Goal: Transaction & Acquisition: Purchase product/service

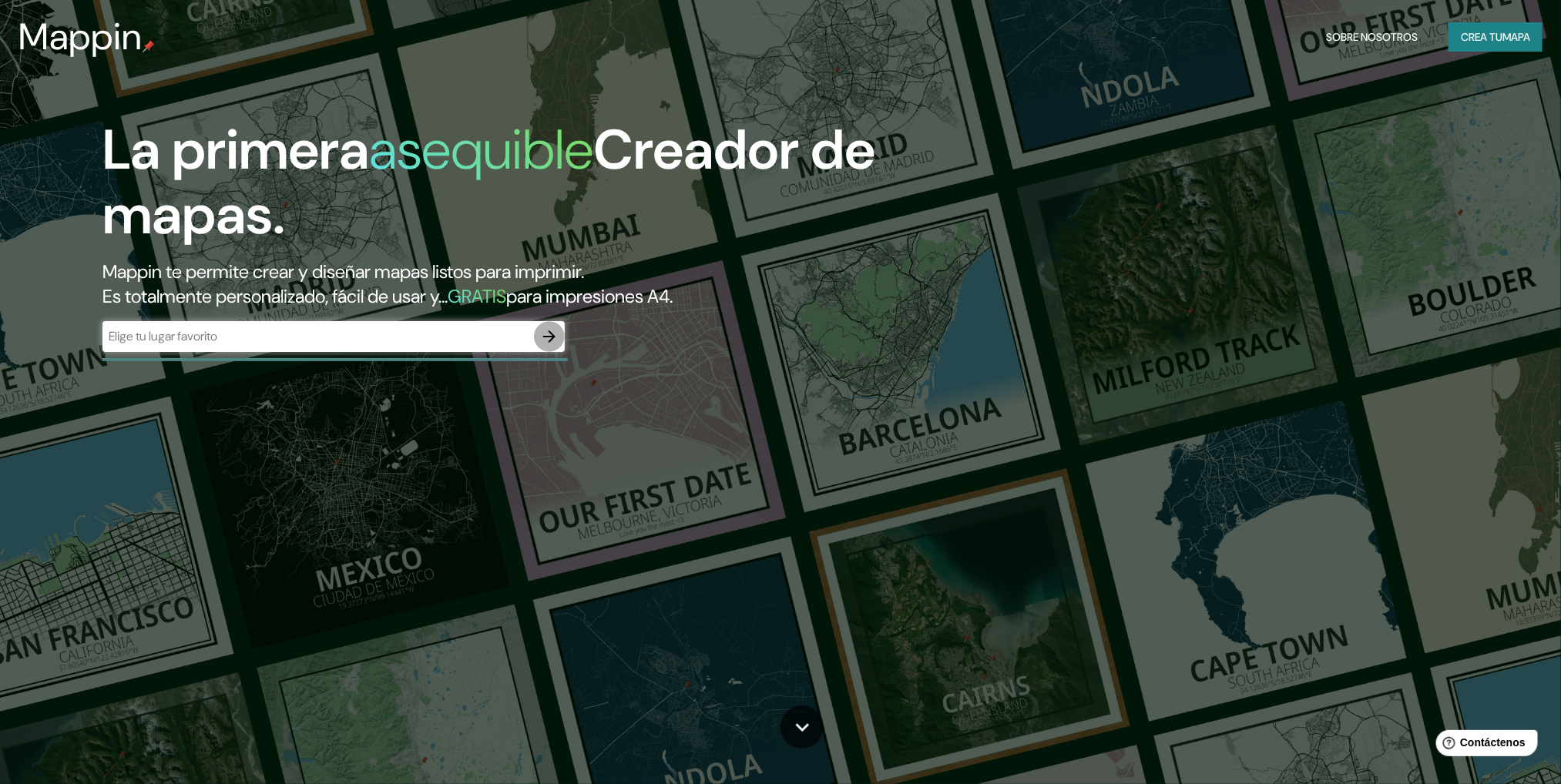
click at [549, 328] on icon "button" at bounding box center [549, 337] width 19 height 19
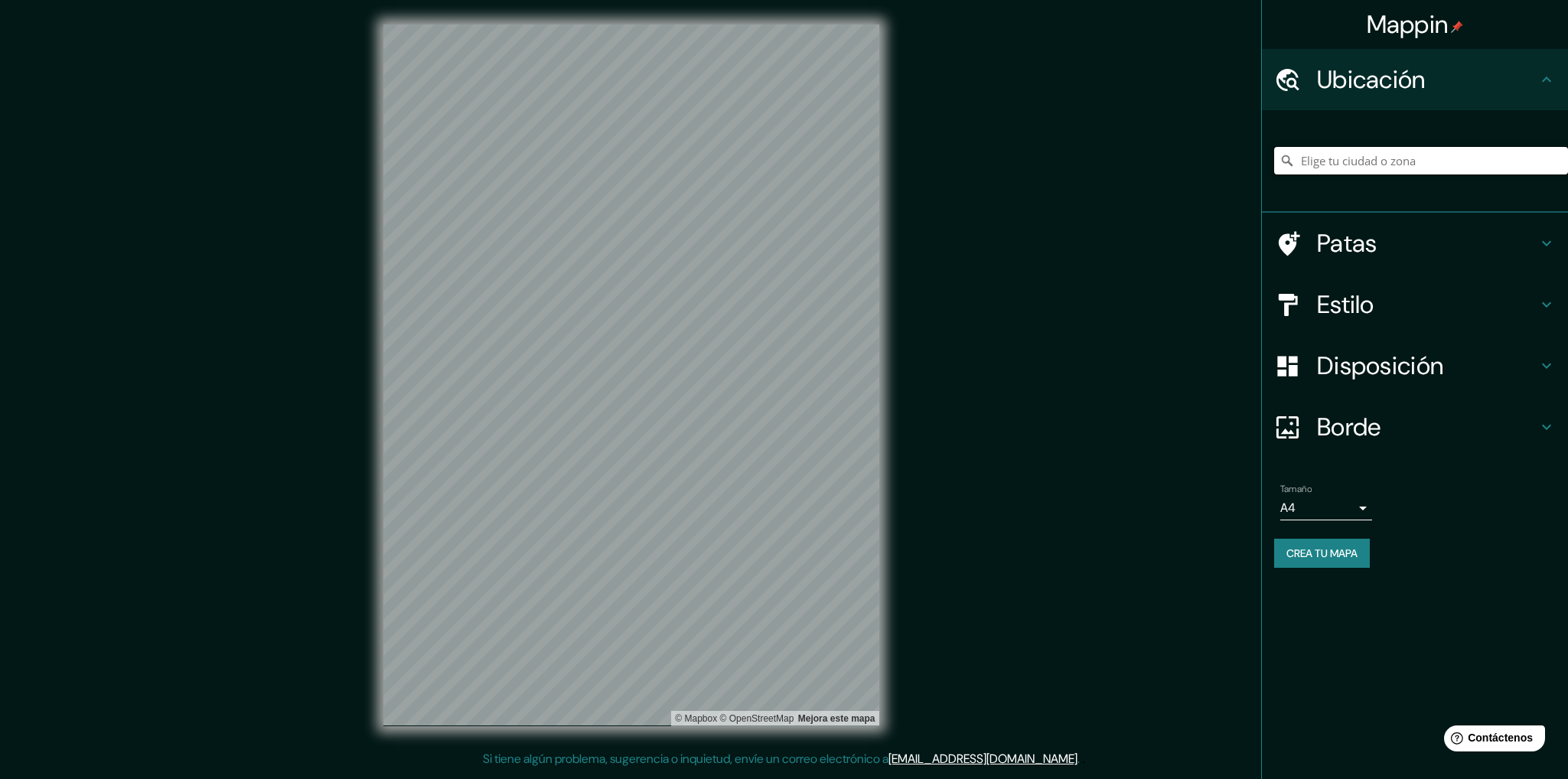
click at [1348, 160] on input "Elige tu ciudad o zona" at bounding box center [1421, 160] width 294 height 28
click at [1349, 161] on input "tepic" at bounding box center [1421, 160] width 294 height 28
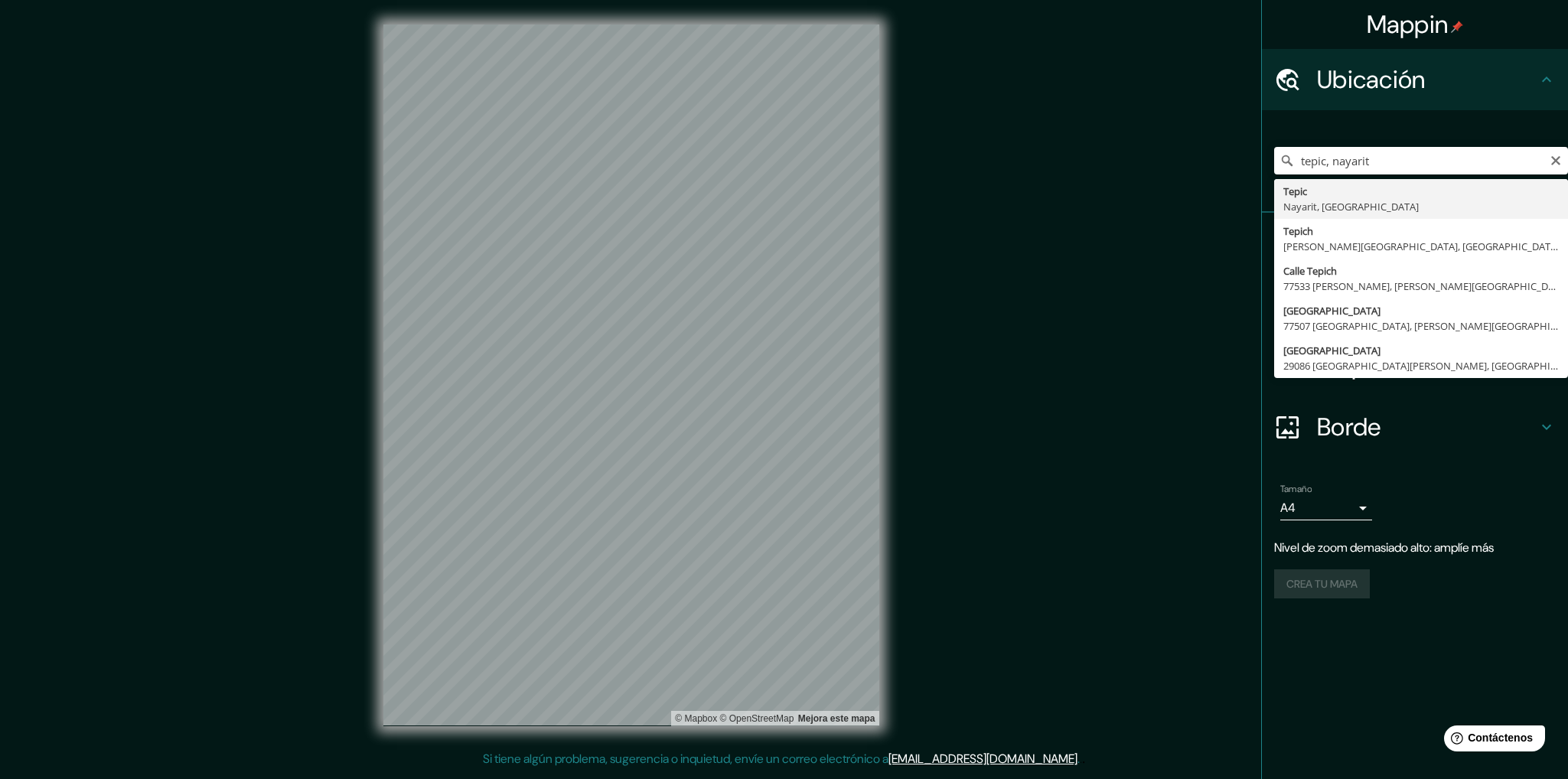
type input "Tepic, [GEOGRAPHIC_DATA], [GEOGRAPHIC_DATA]"
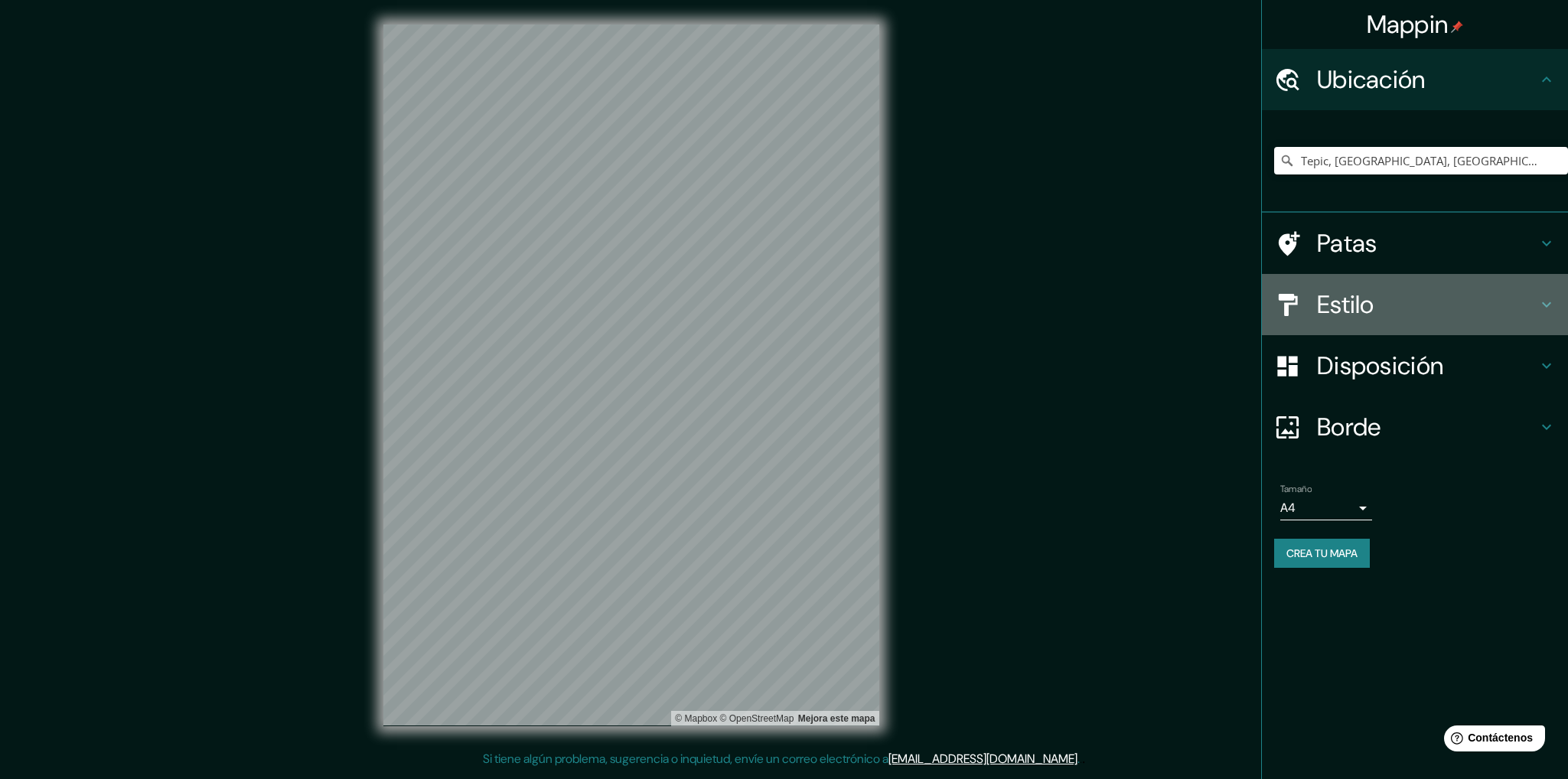
click at [1366, 300] on font "Estilo" at bounding box center [1346, 304] width 58 height 32
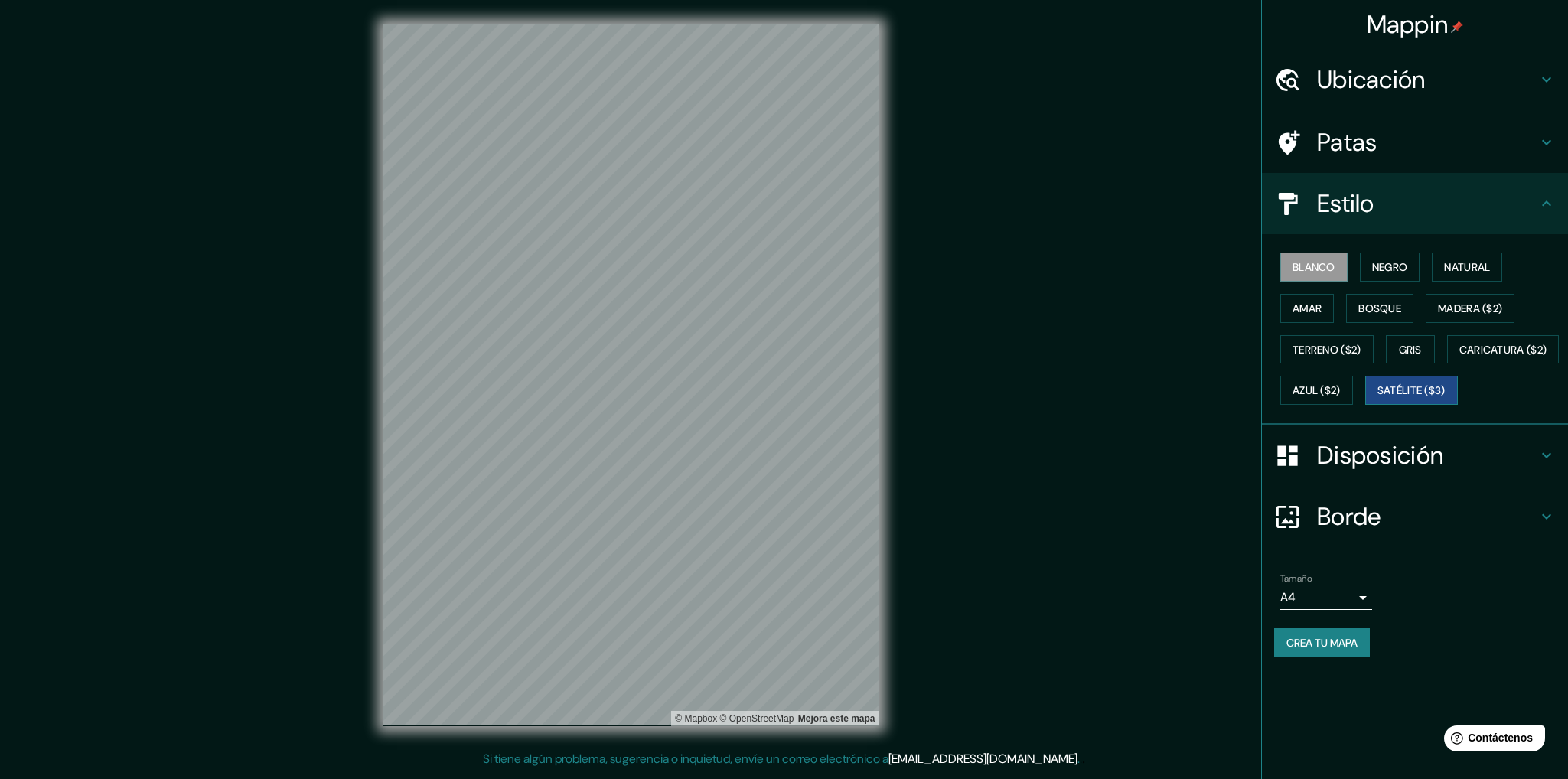
click at [1378, 400] on font "Satélite ($3)" at bounding box center [1411, 390] width 68 height 20
click at [1378, 397] on font "Satélite ($3)" at bounding box center [1411, 391] width 68 height 14
click at [1483, 253] on button "Natural" at bounding box center [1466, 267] width 70 height 29
click at [1442, 253] on button "Natural" at bounding box center [1466, 267] width 70 height 29
click at [1325, 657] on button "Crea tu mapa" at bounding box center [1322, 642] width 96 height 29
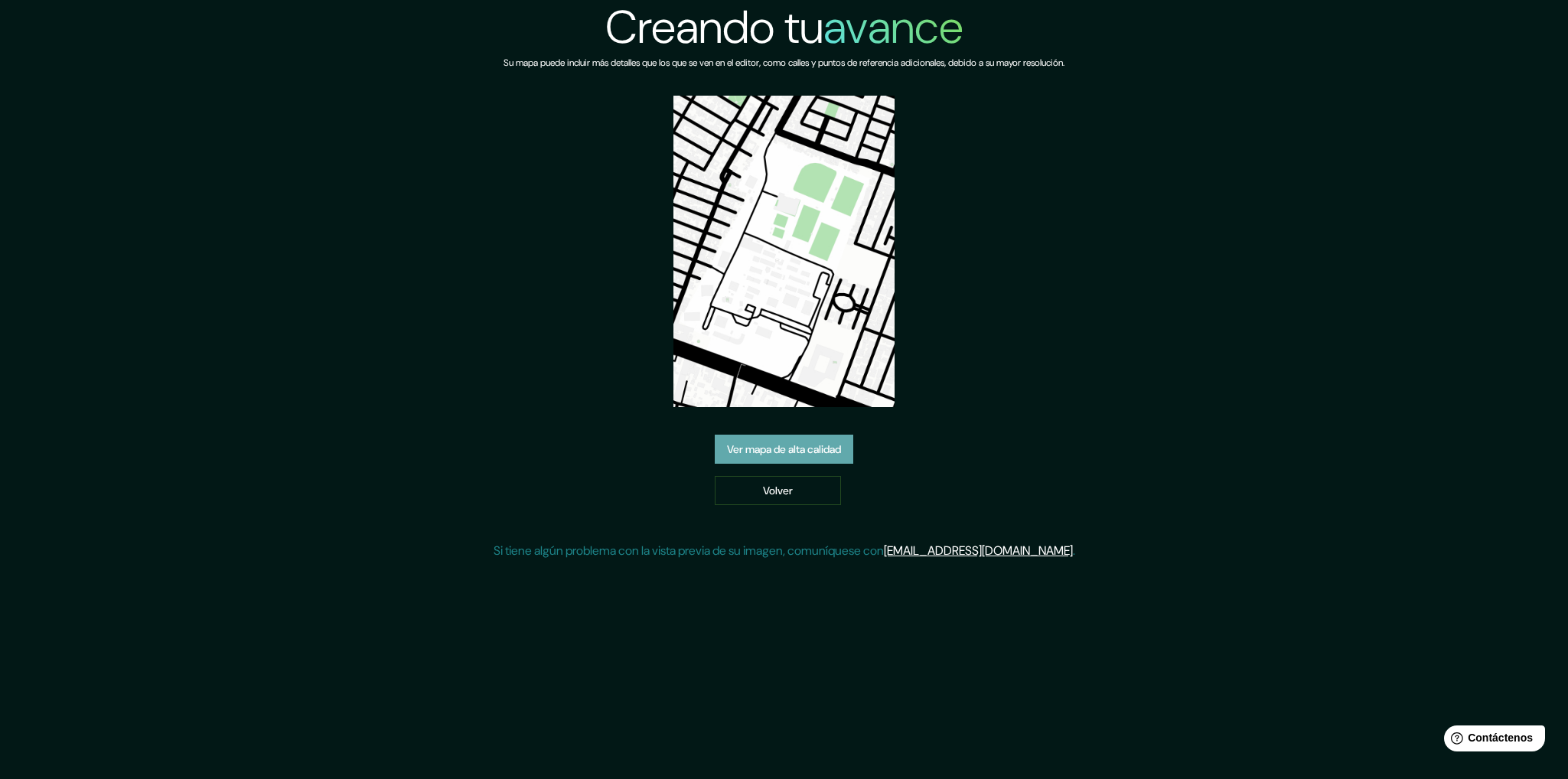
click at [816, 445] on font "Ver mapa de alta calidad" at bounding box center [784, 449] width 114 height 14
